Goal: Task Accomplishment & Management: Complete application form

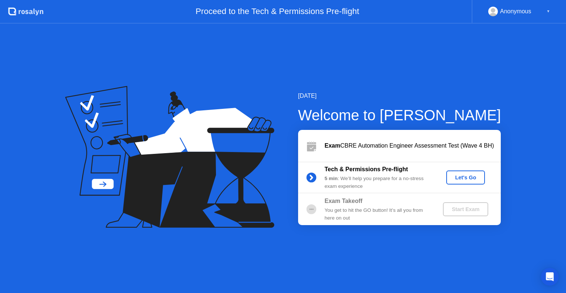
click at [466, 175] on div "Let's Go" at bounding box center [465, 177] width 33 height 6
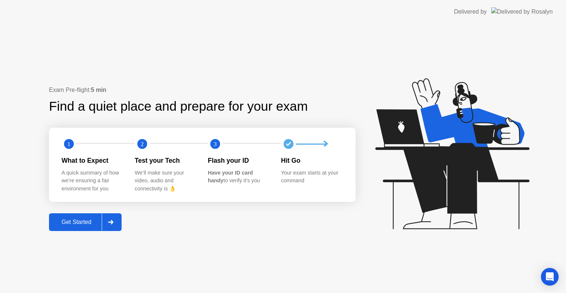
click at [111, 222] on icon at bounding box center [110, 222] width 5 height 4
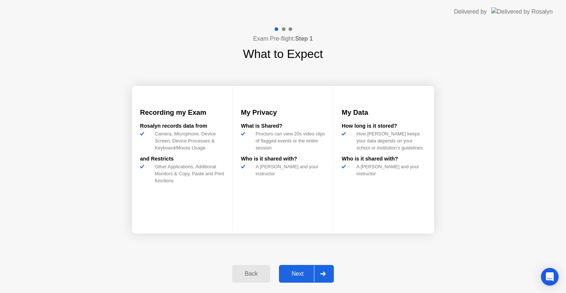
click at [307, 271] on div "Next" at bounding box center [297, 273] width 33 height 7
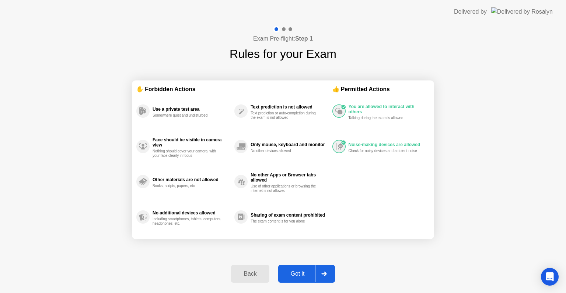
click at [296, 270] on div "Got it" at bounding box center [297, 273] width 35 height 7
select select "**********"
select select "*******"
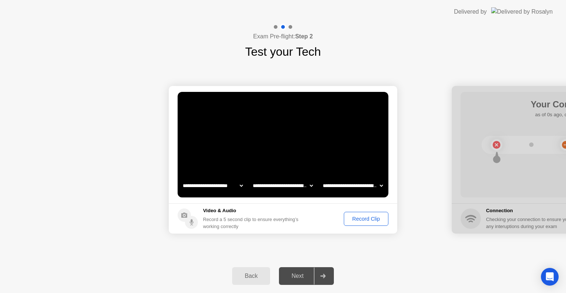
click at [363, 219] on div "Record Clip" at bounding box center [365, 219] width 39 height 6
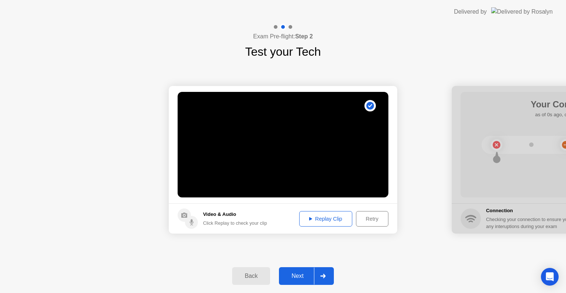
click at [332, 217] on div "Replay Clip" at bounding box center [326, 219] width 48 height 6
click at [302, 272] on div "Next" at bounding box center [297, 275] width 33 height 7
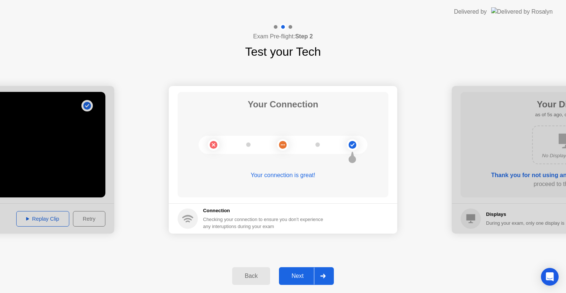
click at [302, 274] on div "Next" at bounding box center [297, 275] width 33 height 7
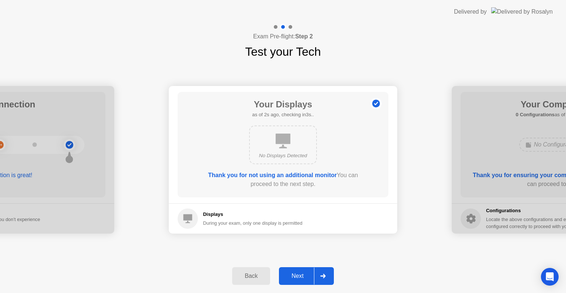
click at [299, 275] on div "Next" at bounding box center [297, 275] width 33 height 7
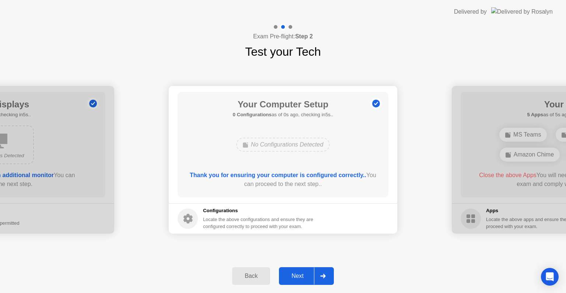
click at [298, 275] on div "Next" at bounding box center [297, 275] width 33 height 7
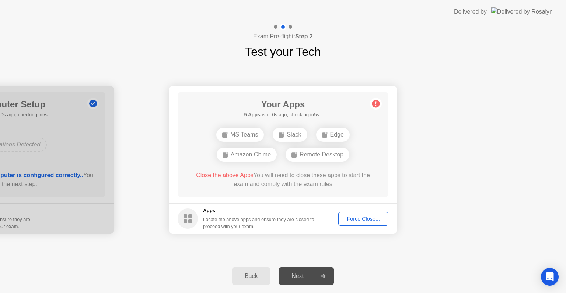
click at [359, 220] on div "Force Close..." at bounding box center [363, 219] width 45 height 6
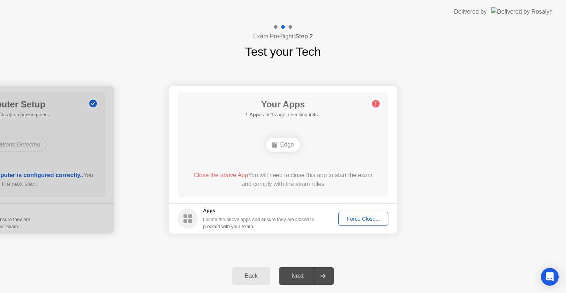
click at [184, 265] on div "Back Next" at bounding box center [283, 276] width 566 height 34
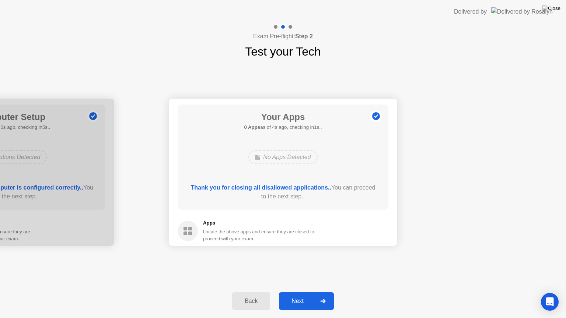
click at [299, 292] on div "Next" at bounding box center [297, 301] width 33 height 7
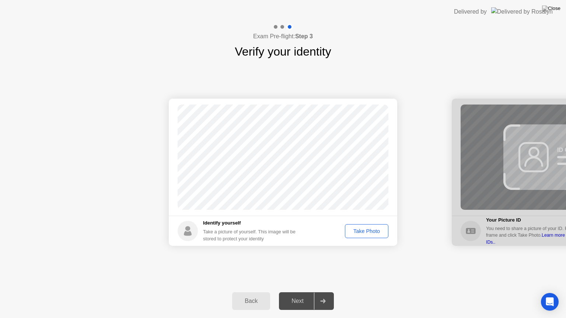
click at [363, 231] on div "Take Photo" at bounding box center [367, 232] width 38 height 6
click at [304, 292] on div "Next" at bounding box center [297, 301] width 33 height 7
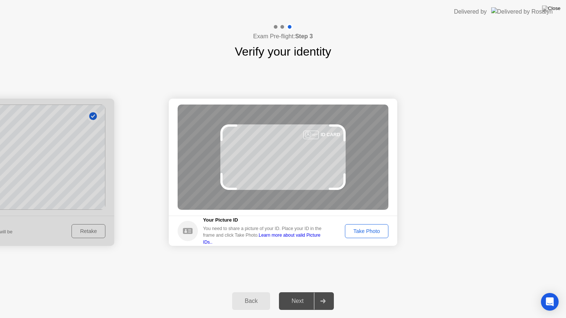
click at [369, 231] on div "Take Photo" at bounding box center [367, 232] width 38 height 6
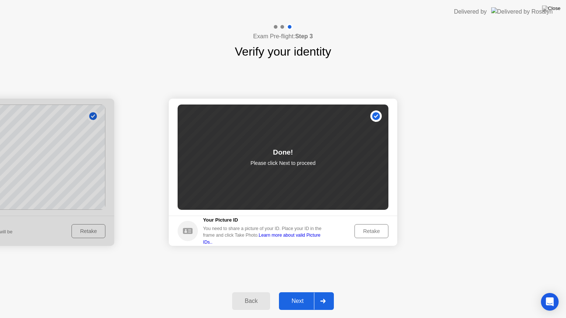
click at [298, 292] on div "Next" at bounding box center [297, 301] width 33 height 7
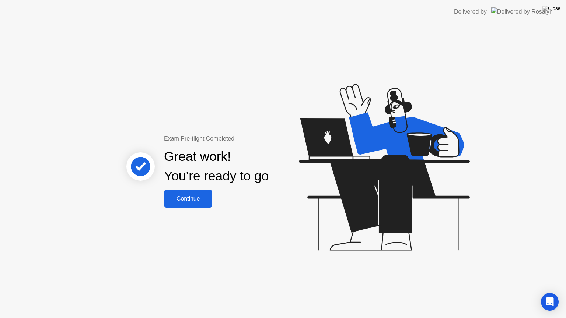
click at [195, 197] on div "Continue" at bounding box center [188, 199] width 44 height 7
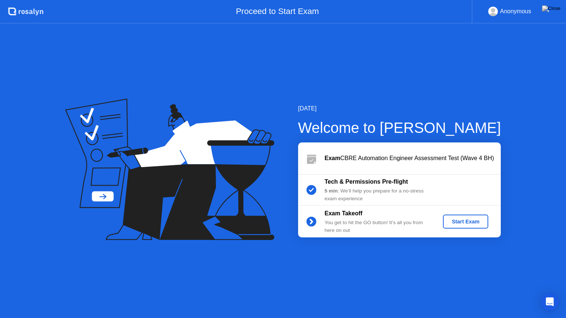
click at [462, 222] on div "Start Exam" at bounding box center [465, 222] width 39 height 6
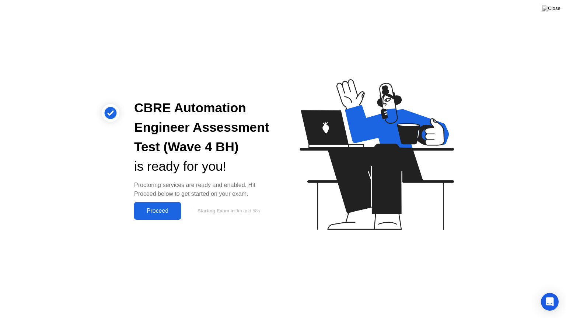
click at [163, 208] on div "Proceed" at bounding box center [157, 211] width 42 height 7
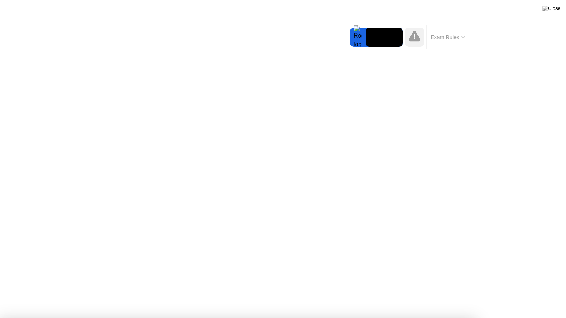
drag, startPoint x: 307, startPoint y: 233, endPoint x: 302, endPoint y: 233, distance: 4.8
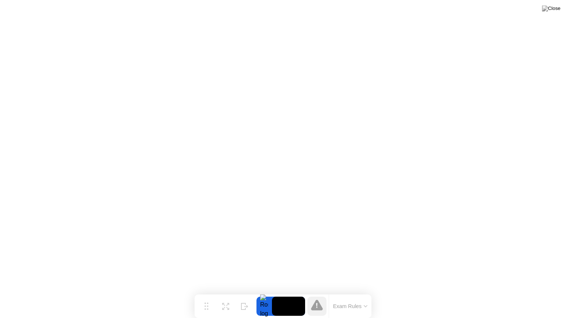
click at [362, 292] on button "Exam Rules" at bounding box center [350, 306] width 39 height 7
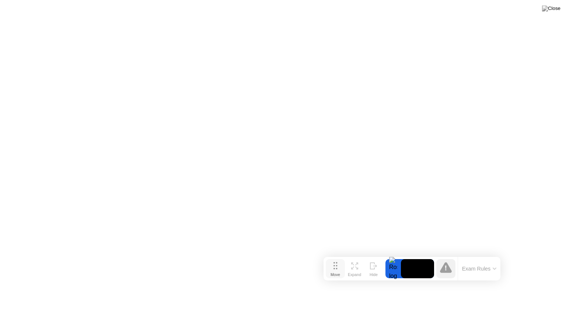
drag, startPoint x: 207, startPoint y: 307, endPoint x: 332, endPoint y: 273, distance: 129.1
click at [332, 273] on div "Move" at bounding box center [336, 275] width 10 height 4
click at [441, 272] on icon at bounding box center [441, 272] width 1 height 5
click at [415, 269] on video at bounding box center [413, 272] width 33 height 19
click at [442, 272] on icon at bounding box center [441, 272] width 1 height 5
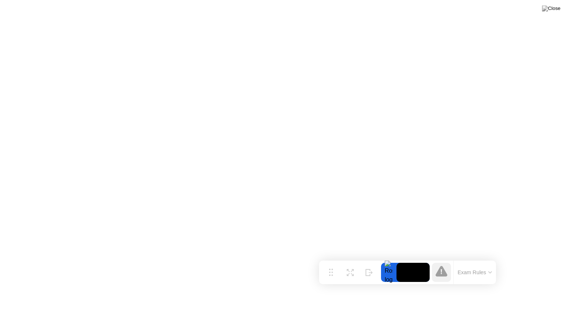
click at [441, 273] on icon at bounding box center [441, 272] width 1 height 5
click at [476, 271] on button "Exam Rules" at bounding box center [475, 272] width 39 height 7
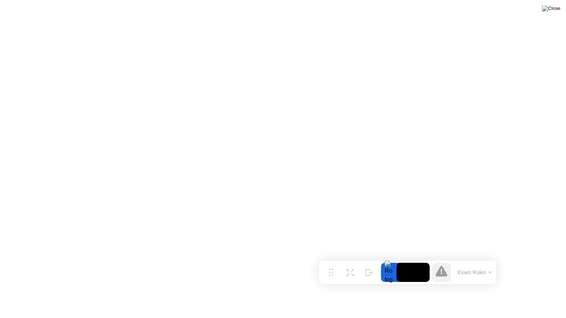
click at [557, 10] on img at bounding box center [551, 9] width 18 height 6
click at [557, 8] on img at bounding box center [551, 9] width 18 height 6
